Goal: Obtain resource: Obtain resource

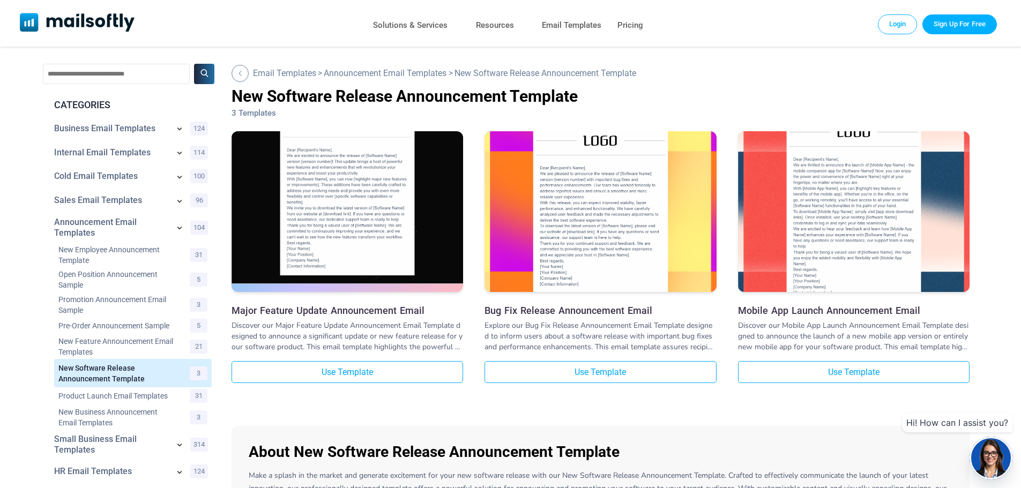
click at [366, 230] on img at bounding box center [348, 194] width 232 height 180
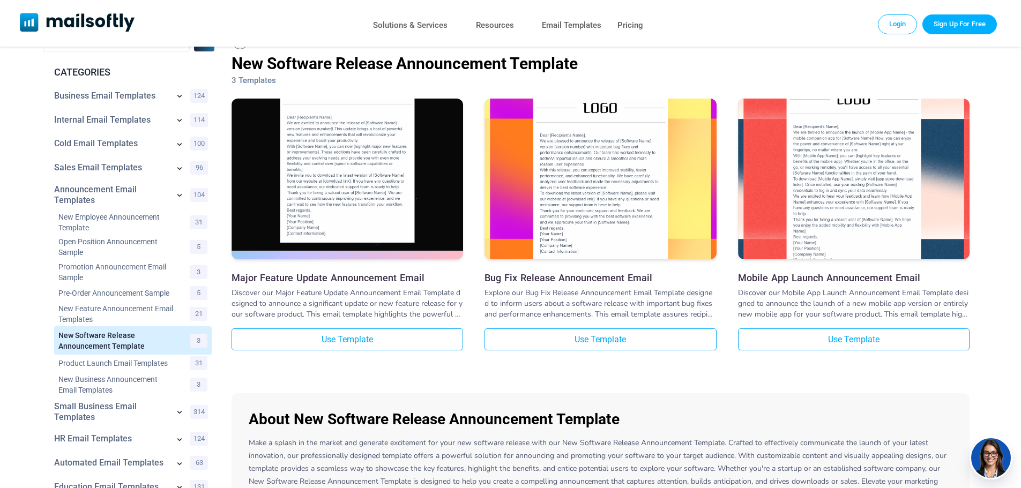
scroll to position [29, 0]
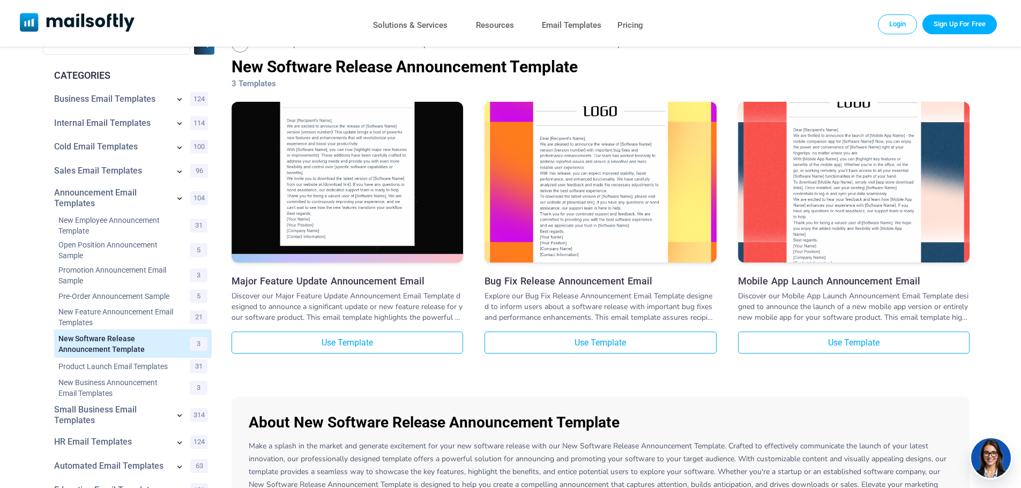
click at [370, 196] on img at bounding box center [348, 164] width 232 height 180
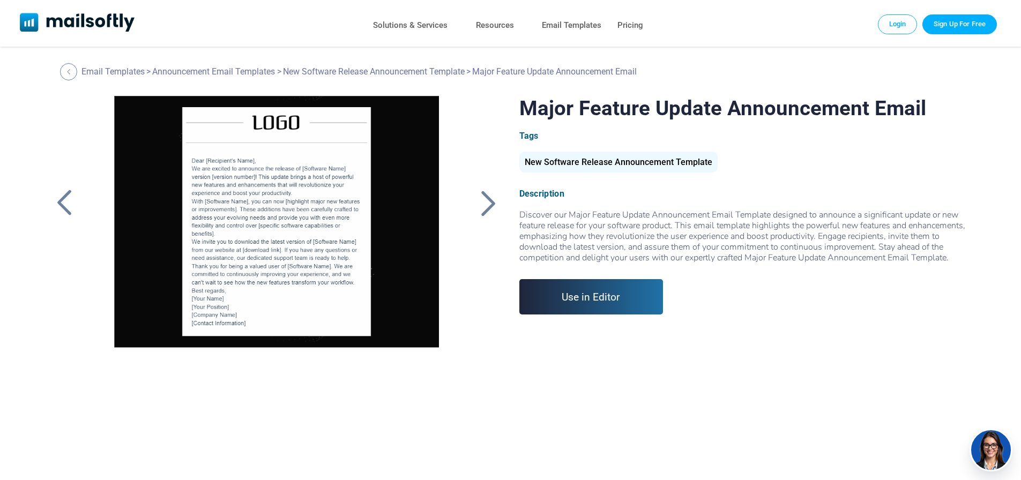
click at [73, 329] on div at bounding box center [276, 230] width 451 height 268
click at [491, 207] on div at bounding box center [488, 203] width 27 height 28
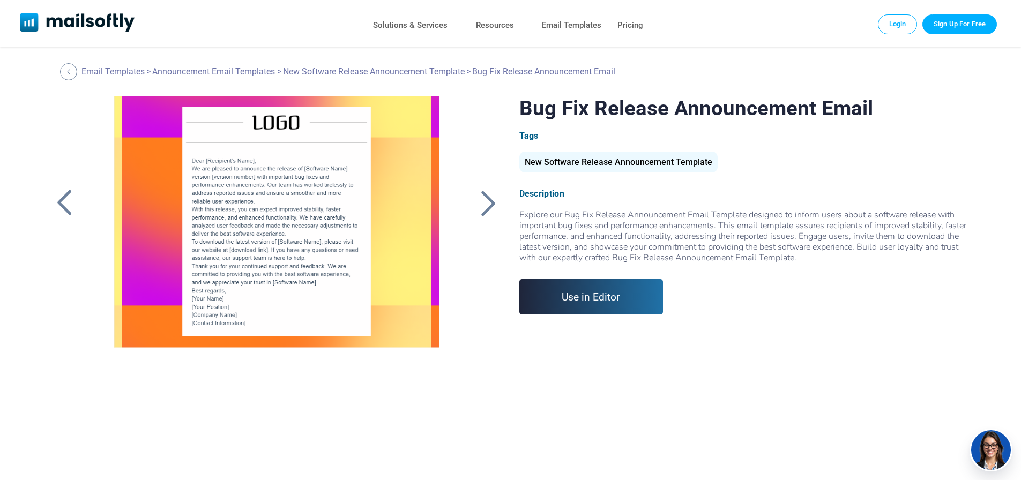
click at [492, 204] on div at bounding box center [488, 203] width 27 height 28
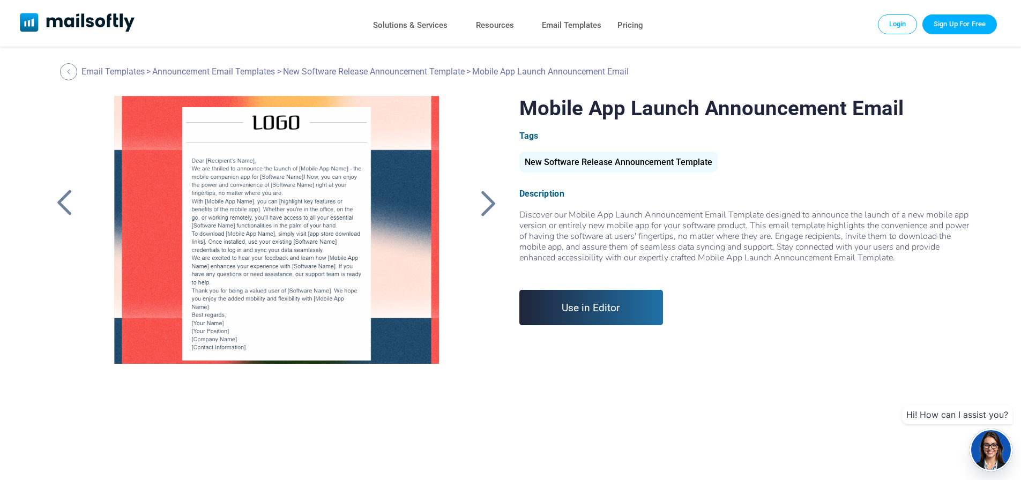
click at [67, 201] on div at bounding box center [64, 203] width 27 height 28
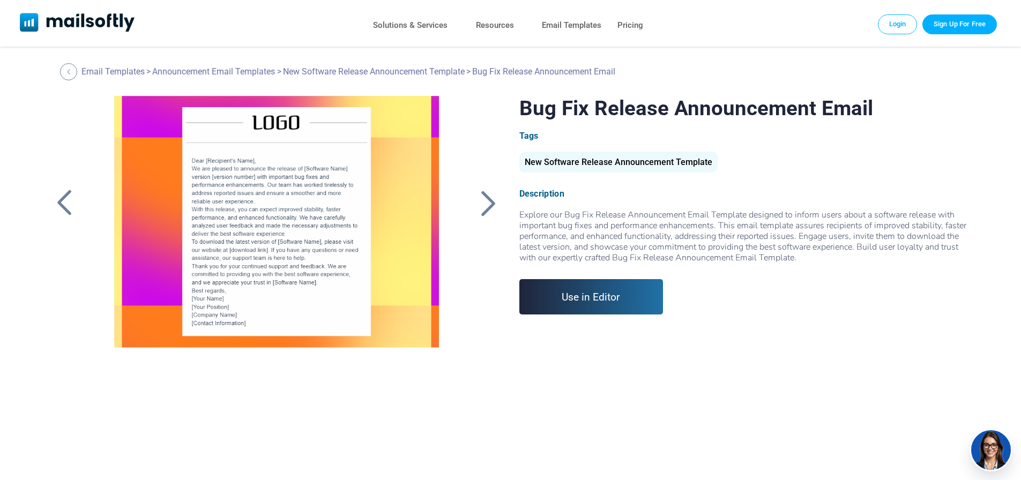
click at [67, 201] on div at bounding box center [64, 203] width 27 height 28
